Goal: Task Accomplishment & Management: Complete application form

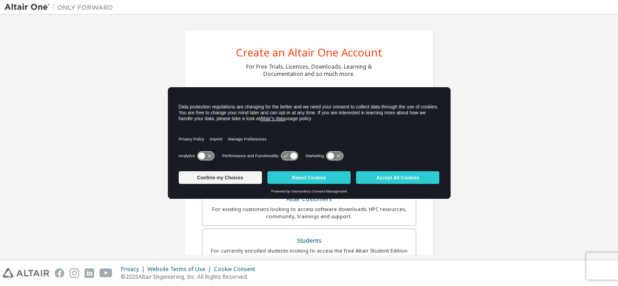
scroll to position [95, 0]
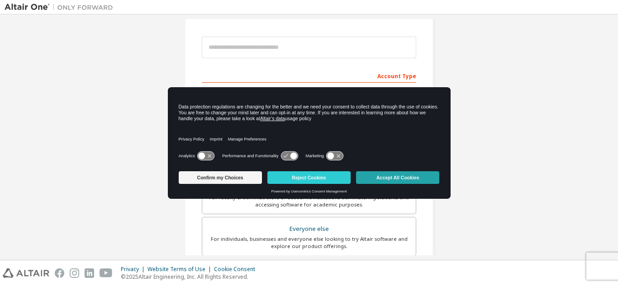
click at [382, 177] on button "Accept All Cookies" at bounding box center [397, 178] width 83 height 13
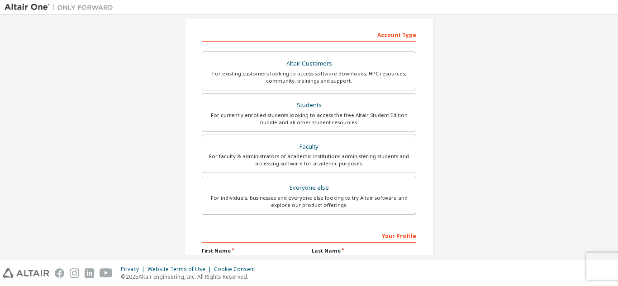
scroll to position [131, 0]
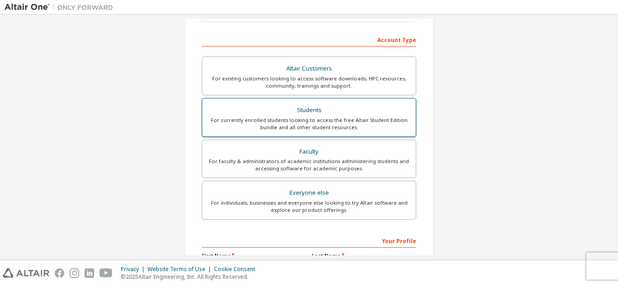
click at [340, 120] on div "For currently enrolled students looking to access the free Altair Student Editi…" at bounding box center [309, 124] width 203 height 14
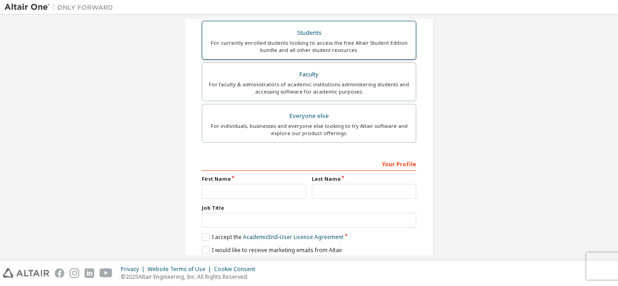
scroll to position [266, 0]
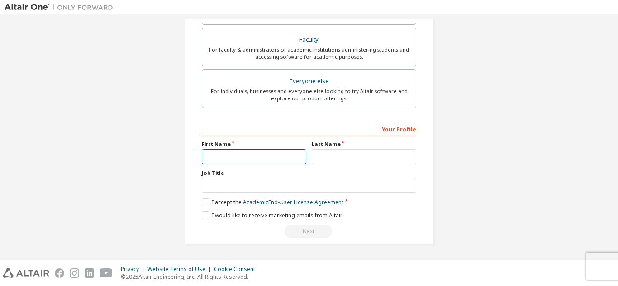
click at [243, 158] on input "text" at bounding box center [254, 156] width 105 height 15
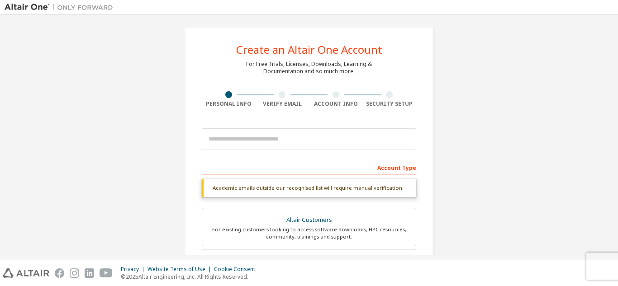
scroll to position [2, 0]
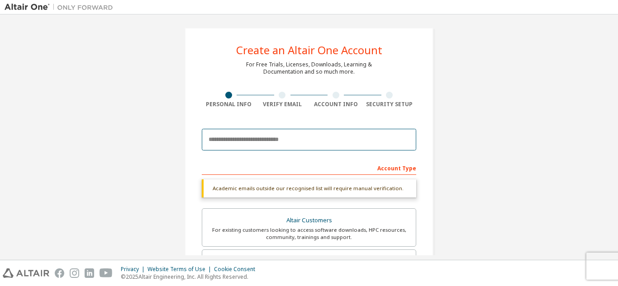
click at [273, 149] on input "email" at bounding box center [309, 140] width 215 height 22
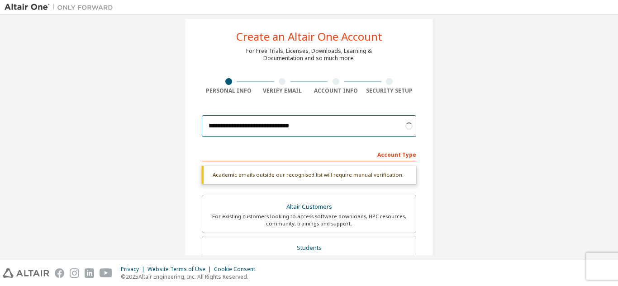
scroll to position [17, 0]
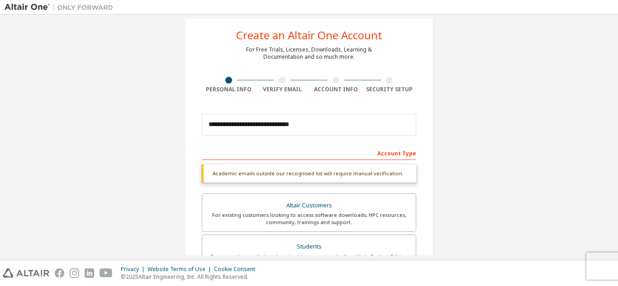
click at [295, 153] on div "Account Type" at bounding box center [309, 153] width 215 height 14
click at [322, 175] on div "Academic emails outside our recognised list will require manual verification." at bounding box center [309, 174] width 215 height 18
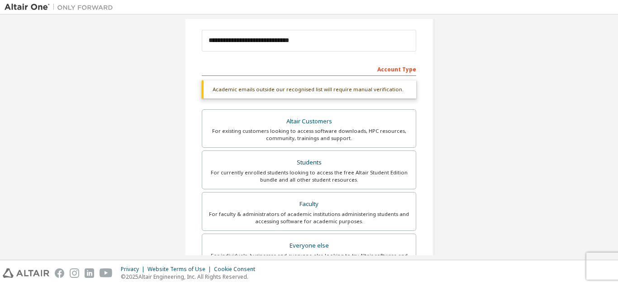
scroll to position [90, 0]
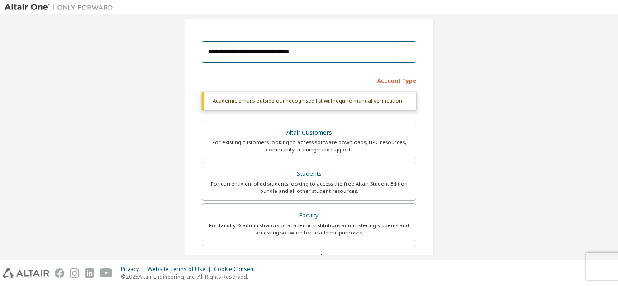
click at [321, 51] on input "**********" at bounding box center [309, 52] width 215 height 22
type input "**********"
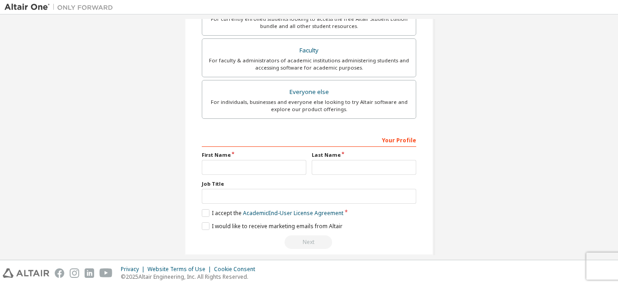
scroll to position [257, 0]
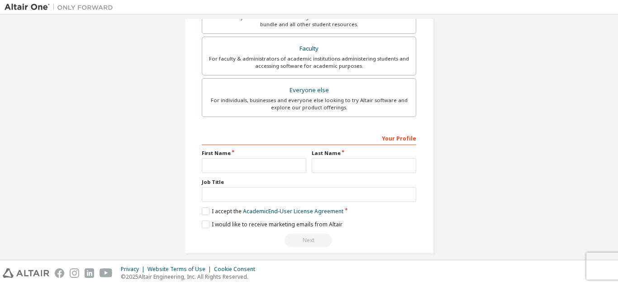
click at [313, 135] on div "Your Profile" at bounding box center [309, 138] width 215 height 14
click at [249, 167] on input "text" at bounding box center [254, 165] width 105 height 15
type input "*"
type input "******"
click at [335, 165] on input "text" at bounding box center [364, 165] width 105 height 15
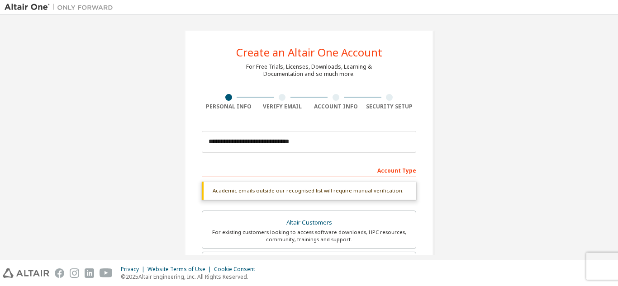
scroll to position [16, 0]
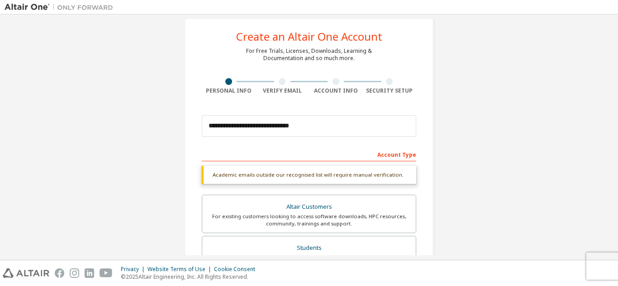
type input "**********"
click at [344, 171] on div "Academic emails outside our recognised list will require manual verification." at bounding box center [309, 175] width 215 height 18
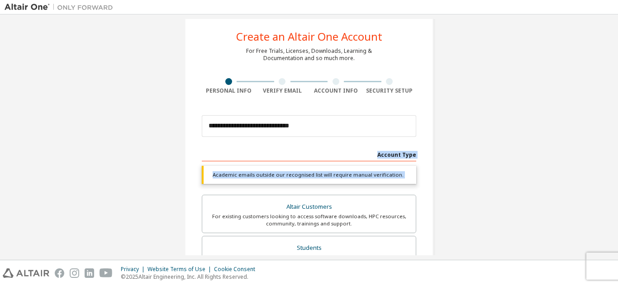
drag, startPoint x: 344, startPoint y: 171, endPoint x: 352, endPoint y: 159, distance: 13.9
click at [352, 159] on div "Account Type" at bounding box center [309, 154] width 215 height 14
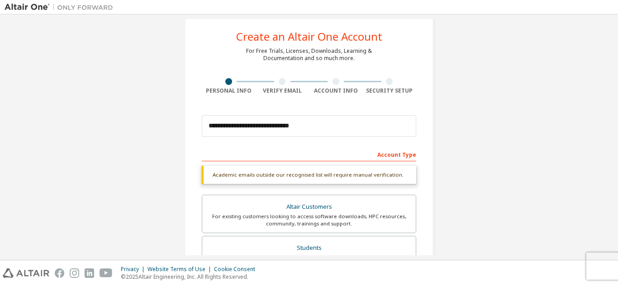
click at [377, 156] on div "Account Type" at bounding box center [309, 154] width 215 height 14
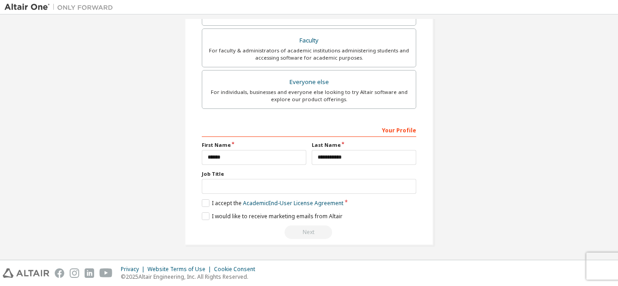
scroll to position [266, 0]
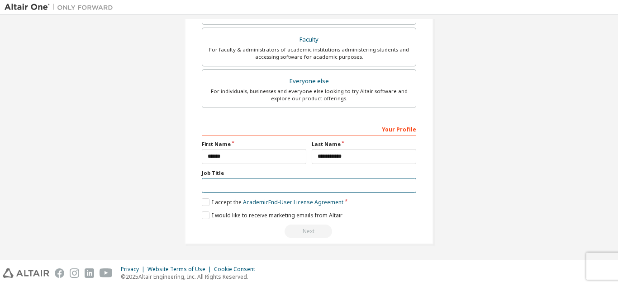
click at [345, 185] on input "text" at bounding box center [309, 185] width 215 height 15
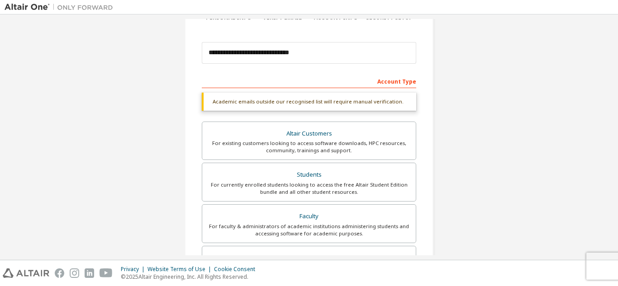
scroll to position [0, 0]
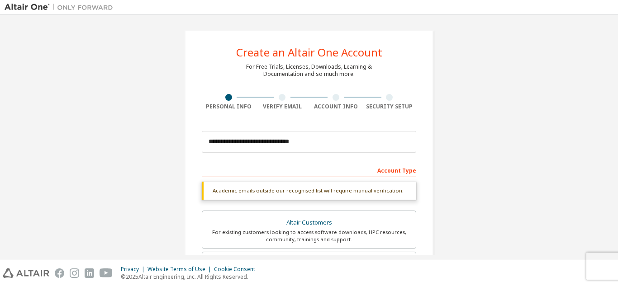
click at [459, 143] on div "**********" at bounding box center [309, 270] width 609 height 503
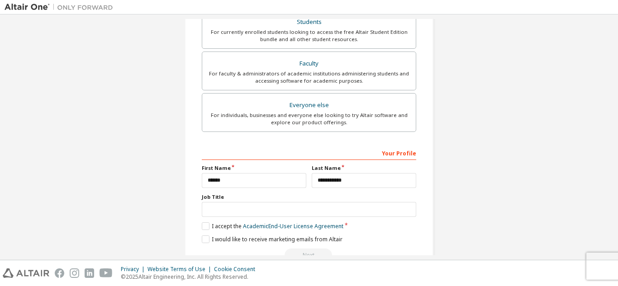
scroll to position [266, 0]
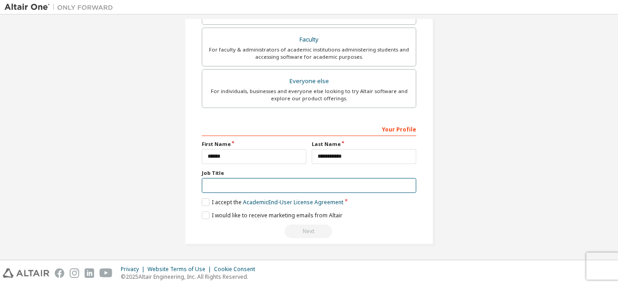
click at [301, 187] on input "text" at bounding box center [309, 185] width 215 height 15
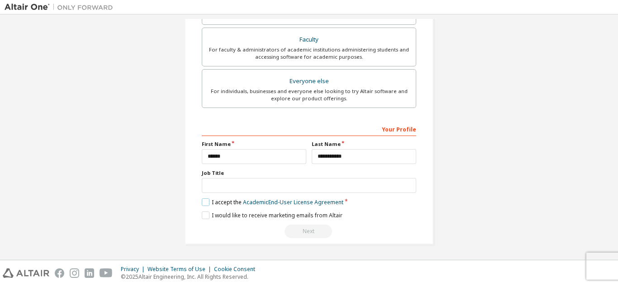
click at [203, 203] on label "I accept the Academic End-User License Agreement" at bounding box center [273, 203] width 142 height 8
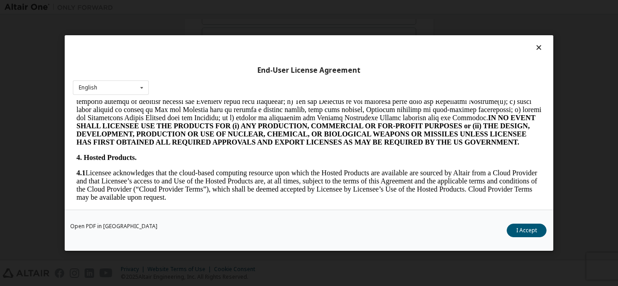
scroll to position [631, 0]
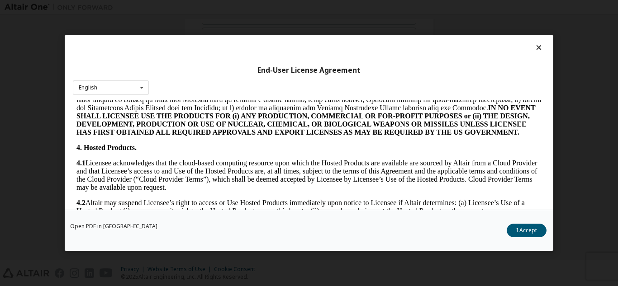
click at [535, 47] on icon at bounding box center [540, 47] width 10 height 8
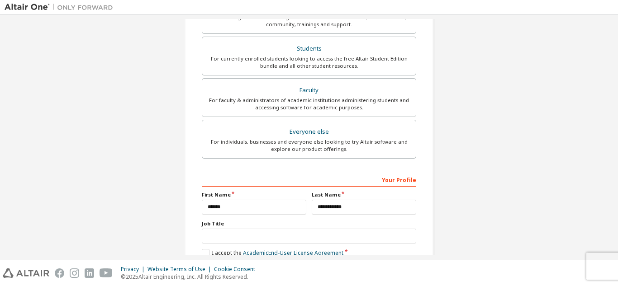
scroll to position [266, 0]
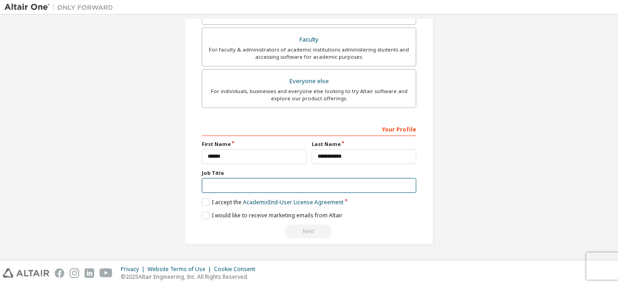
click at [238, 184] on input "text" at bounding box center [309, 185] width 215 height 15
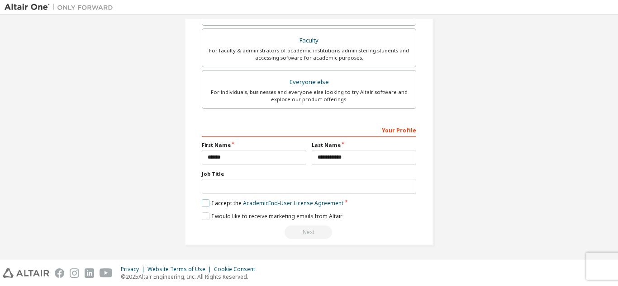
click at [202, 204] on label "I accept the Academic End-User License Agreement" at bounding box center [273, 204] width 142 height 8
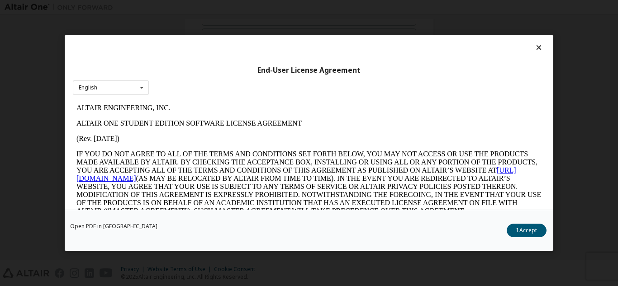
scroll to position [0, 0]
click at [523, 229] on button "I Accept" at bounding box center [527, 231] width 40 height 14
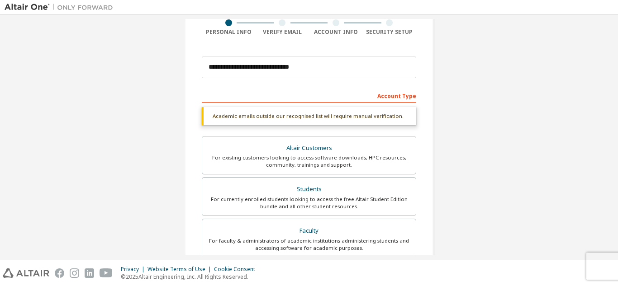
scroll to position [266, 0]
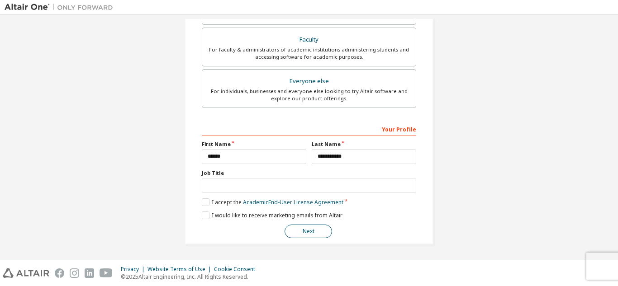
click at [307, 236] on button "Next" at bounding box center [309, 232] width 48 height 14
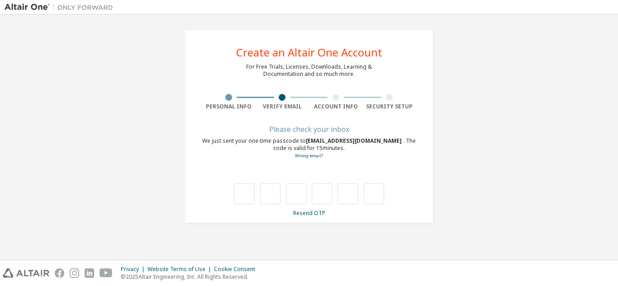
scroll to position [0, 0]
click at [307, 215] on link "Resend OTP" at bounding box center [309, 214] width 32 height 8
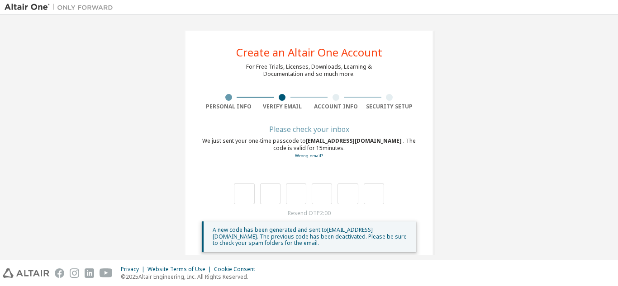
click at [229, 99] on div at bounding box center [228, 97] width 7 height 7
click at [285, 100] on div at bounding box center [283, 97] width 54 height 7
drag, startPoint x: 285, startPoint y: 100, endPoint x: 225, endPoint y: 102, distance: 60.2
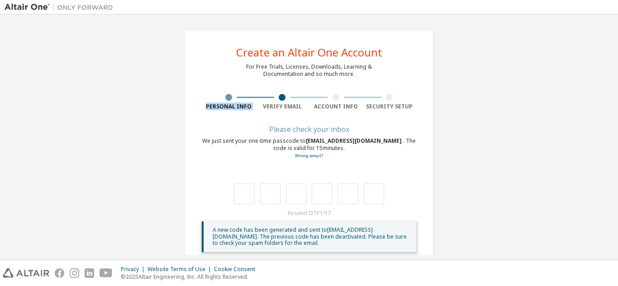
click at [225, 102] on div "Personal Info Verify Email Account Info Security Setup" at bounding box center [309, 102] width 215 height 16
click at [225, 102] on div "Personal Info" at bounding box center [229, 102] width 54 height 16
click at [245, 109] on div "Personal Info" at bounding box center [229, 106] width 54 height 7
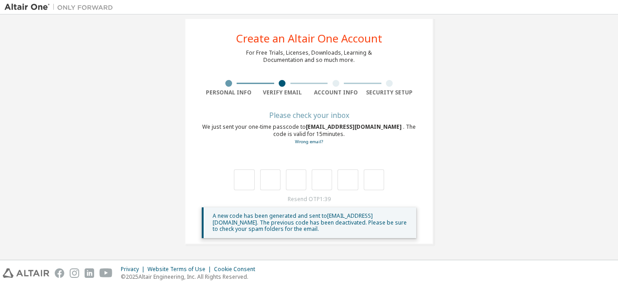
click at [298, 224] on span "A new code has been generated and sent to [EMAIL_ADDRESS][DOMAIN_NAME] . The pr…" at bounding box center [310, 222] width 194 height 21
click at [326, 225] on span "A new code has been generated and sent to [EMAIL_ADDRESS][DOMAIN_NAME] . The pr…" at bounding box center [310, 222] width 194 height 21
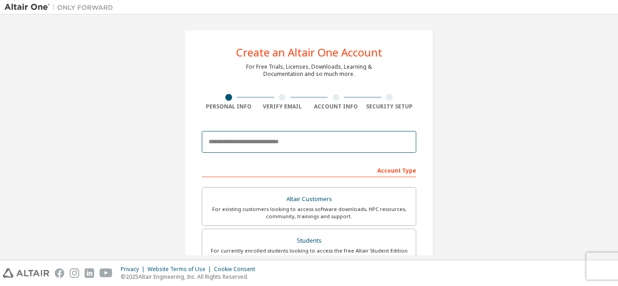
click at [286, 146] on input "email" at bounding box center [309, 142] width 215 height 22
type input "**********"
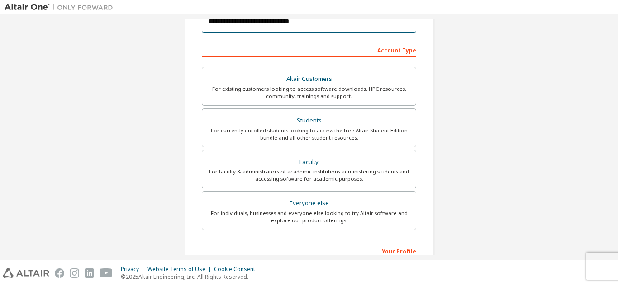
scroll to position [138, 0]
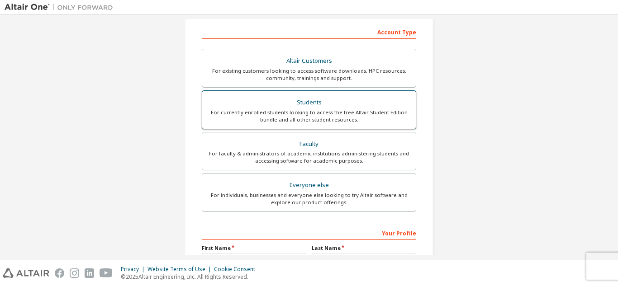
click at [320, 108] on div "Students" at bounding box center [309, 102] width 203 height 13
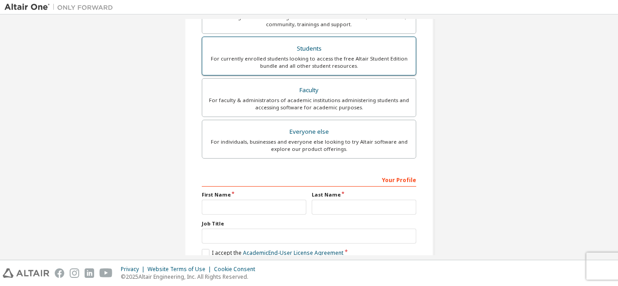
scroll to position [219, 0]
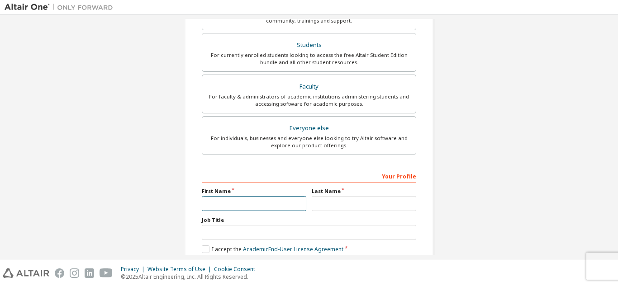
click at [247, 207] on input "text" at bounding box center [254, 203] width 105 height 15
type input "******"
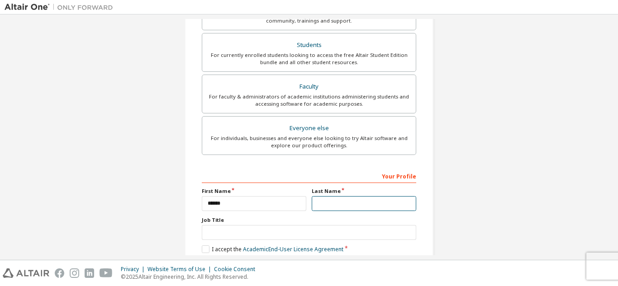
click at [327, 206] on input "text" at bounding box center [364, 203] width 105 height 15
type input "**********"
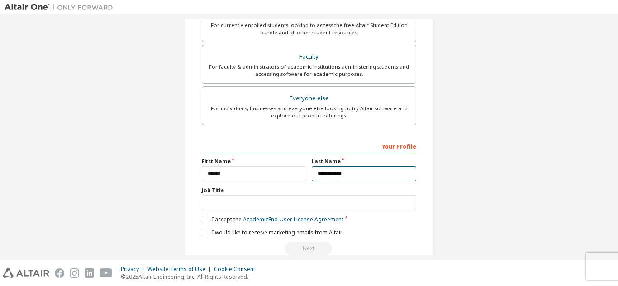
scroll to position [266, 0]
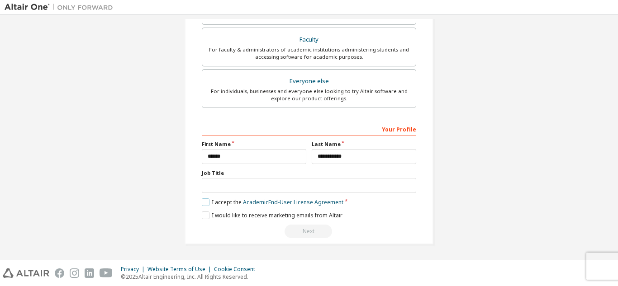
click at [202, 203] on label "I accept the Academic End-User License Agreement" at bounding box center [273, 203] width 142 height 8
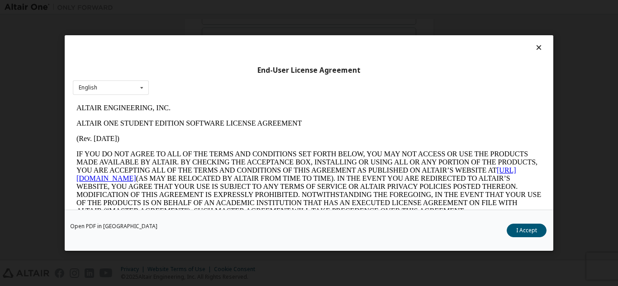
scroll to position [0, 0]
click at [523, 229] on button "I Accept" at bounding box center [527, 231] width 40 height 14
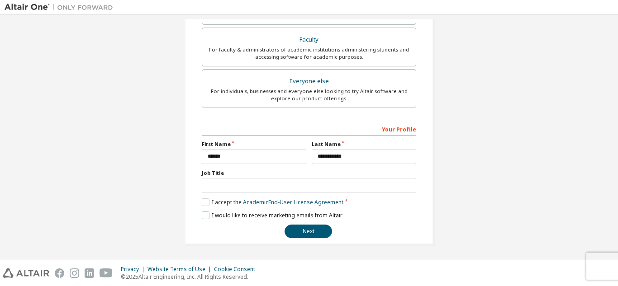
click at [205, 218] on label "I would like to receive marketing emails from Altair" at bounding box center [272, 216] width 141 height 8
click at [294, 229] on button "Next" at bounding box center [309, 232] width 48 height 14
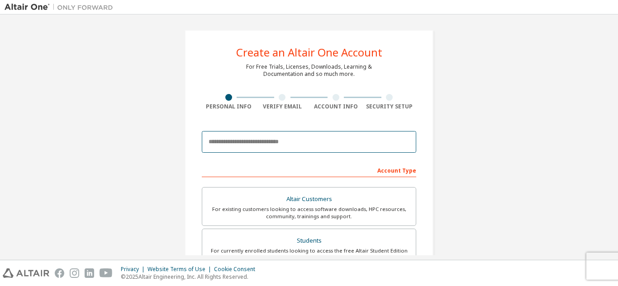
click at [277, 139] on input "email" at bounding box center [309, 142] width 215 height 22
drag, startPoint x: 323, startPoint y: 145, endPoint x: 182, endPoint y: 166, distance: 142.2
click at [185, 166] on div "**********" at bounding box center [309, 259] width 249 height 458
paste input "email"
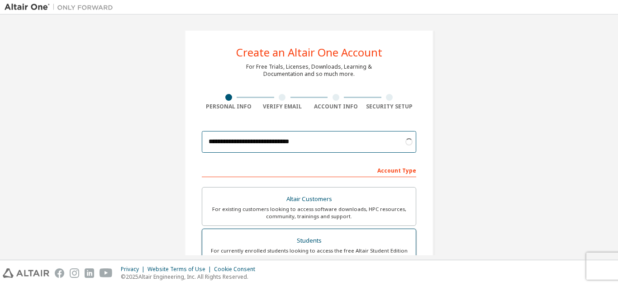
type input "**********"
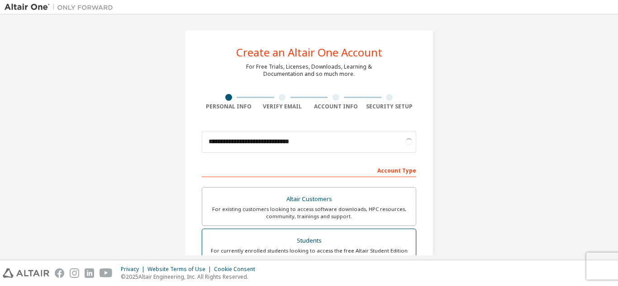
click at [317, 239] on div "Students" at bounding box center [309, 241] width 203 height 13
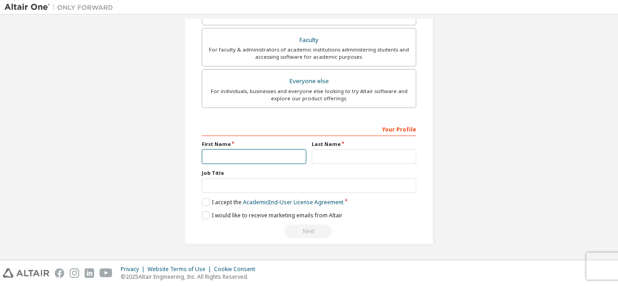
scroll to position [243, 0]
click at [236, 157] on input "text" at bounding box center [254, 156] width 105 height 15
type input "******"
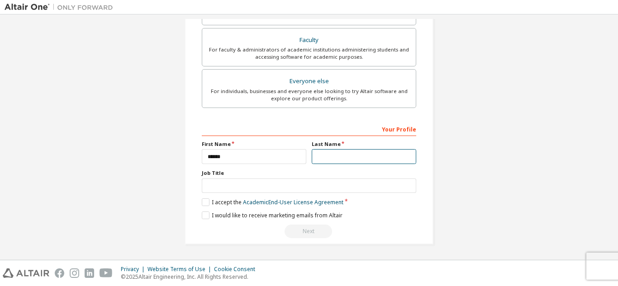
click at [346, 150] on input "text" at bounding box center [364, 156] width 105 height 15
type input "**********"
click at [203, 202] on label "I accept the Academic End-User License Agreement" at bounding box center [273, 203] width 142 height 8
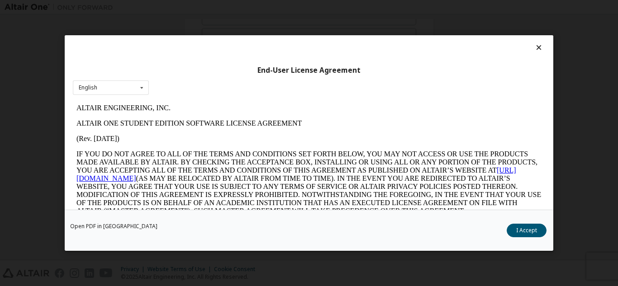
scroll to position [0, 0]
click at [520, 228] on button "I Accept" at bounding box center [527, 231] width 40 height 14
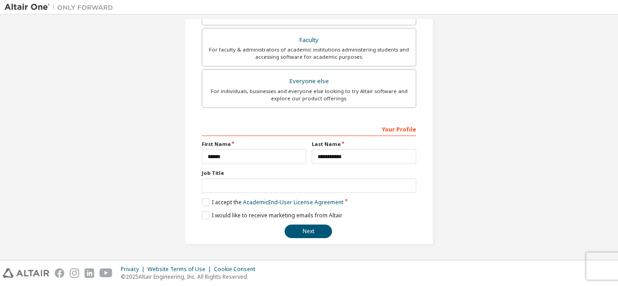
click at [205, 210] on div "**********" at bounding box center [309, 180] width 215 height 117
click at [205, 213] on label "I would like to receive marketing emails from Altair" at bounding box center [272, 216] width 141 height 8
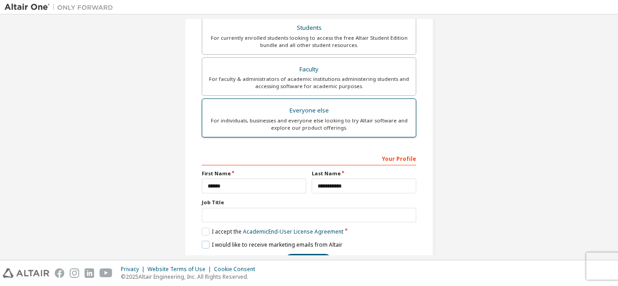
scroll to position [243, 0]
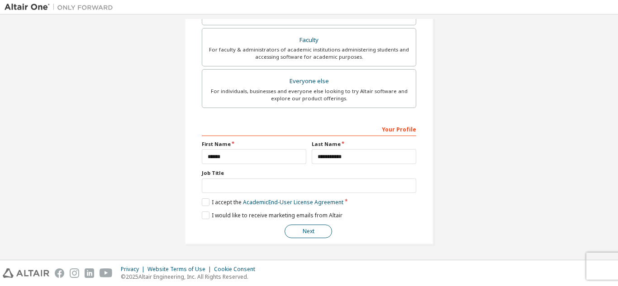
click at [308, 229] on button "Next" at bounding box center [309, 232] width 48 height 14
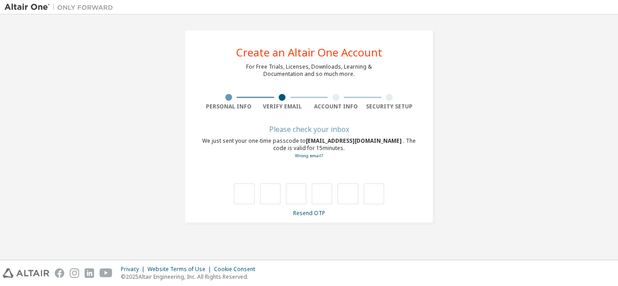
scroll to position [0, 0]
type input "*"
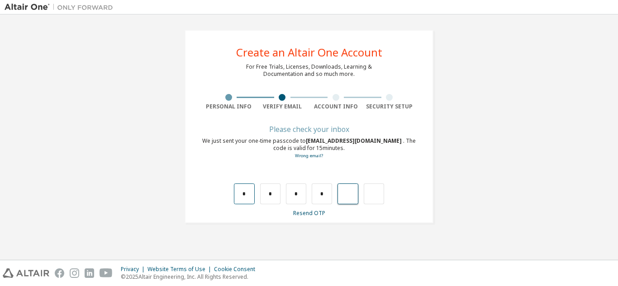
type input "*"
